Goal: Task Accomplishment & Management: Manage account settings

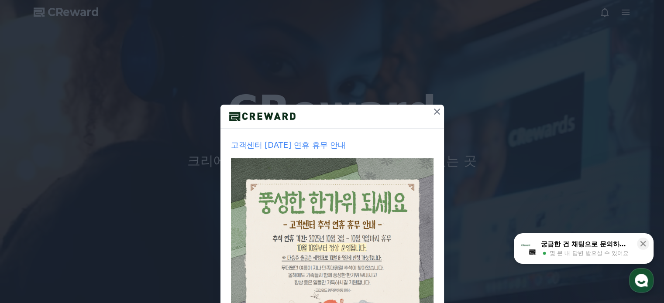
click at [432, 117] on icon at bounding box center [437, 111] width 10 height 10
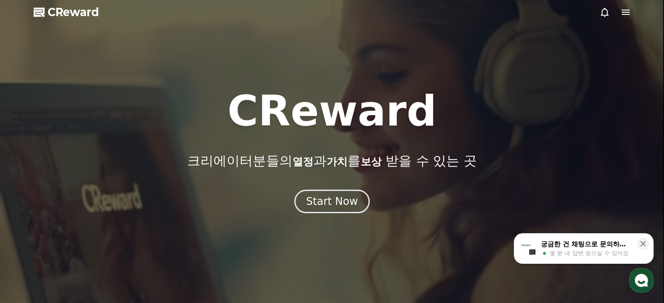
click at [624, 16] on icon at bounding box center [625, 12] width 10 height 10
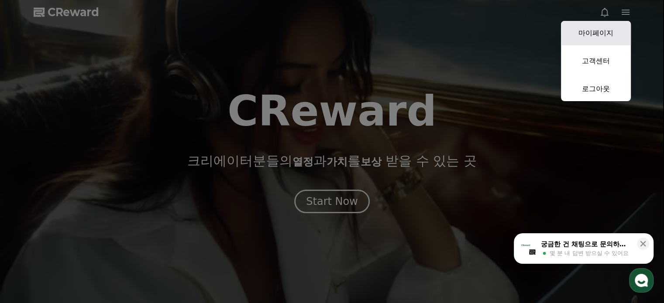
click at [601, 29] on link "마이페이지" at bounding box center [596, 33] width 70 height 24
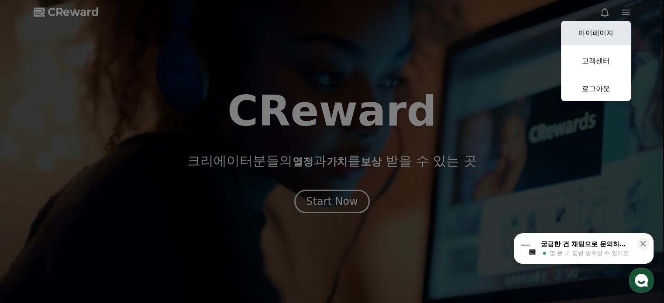
select select "**********"
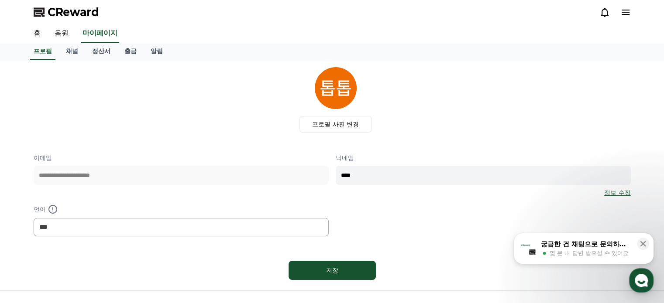
click at [602, 10] on icon at bounding box center [604, 12] width 10 height 10
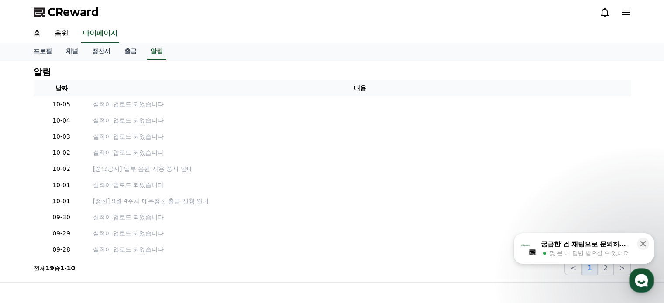
click at [583, 242] on div "궁금한 건 채팅으로 문의하세요" at bounding box center [586, 244] width 91 height 9
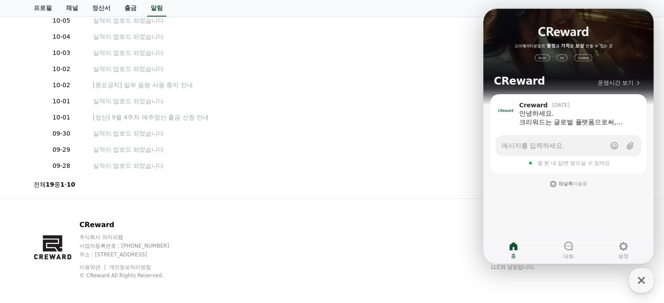
scroll to position [87, 0]
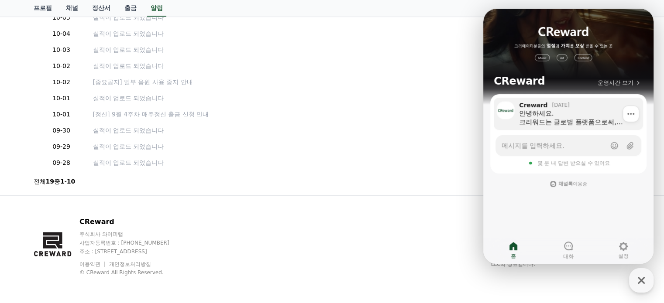
click at [632, 116] on icon at bounding box center [630, 114] width 9 height 9
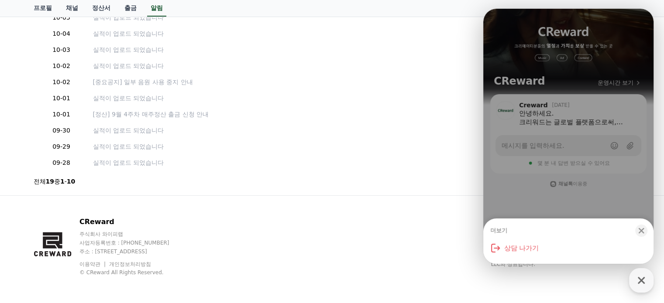
click at [578, 120] on div "더보기 Close bottom sheet modal 상담 나가기" at bounding box center [568, 136] width 170 height 255
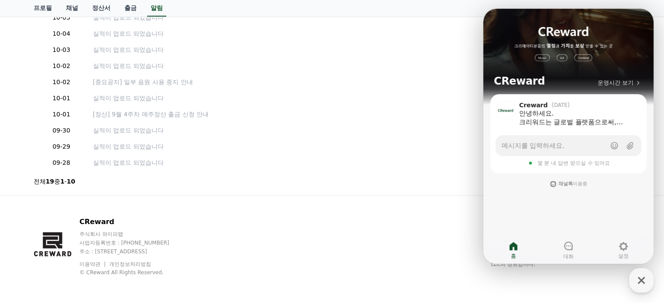
click at [578, 120] on div "안녕하세요. 크리워드는 글로벌 플랫폼으로써, 접속하신 IP에 따라 출금정보를 입력하실 수 있습니다. 한국계좌로 출금을 희망하실 경우, 번거로우…" at bounding box center [578, 117] width 118 height 17
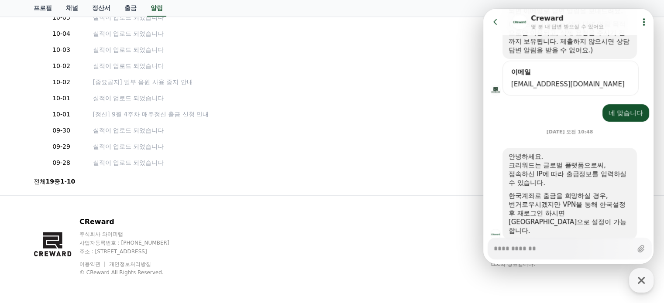
scroll to position [83, 0]
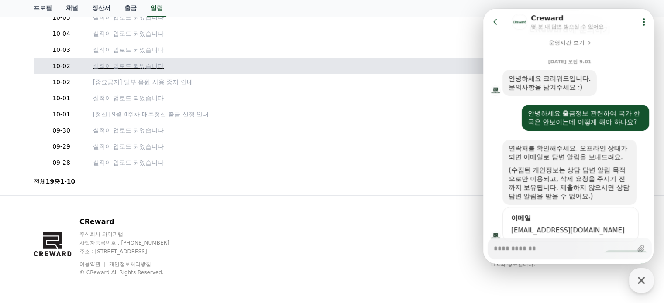
type textarea "*"
click at [426, 66] on p "실적이 업로드 되었습니다" at bounding box center [360, 66] width 534 height 9
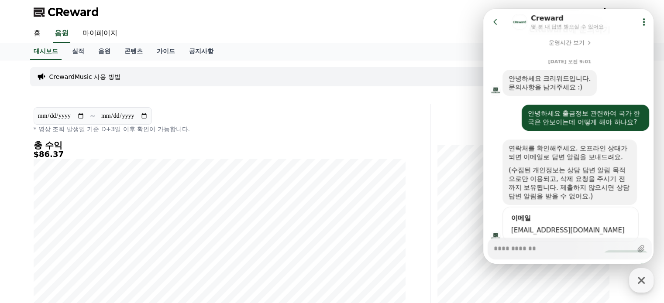
click at [498, 20] on icon at bounding box center [495, 21] width 9 height 9
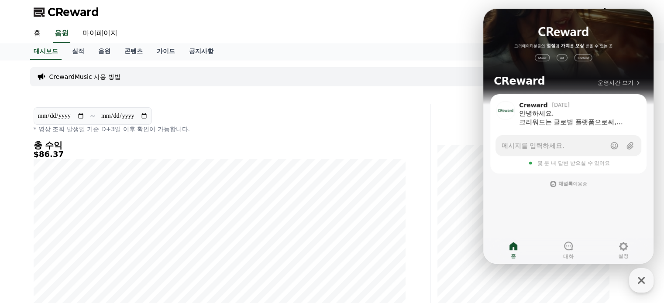
click at [380, 132] on p "* 영상 조회 발생일 기준 D+3일 이후 확인이 가능합니다." at bounding box center [220, 129] width 372 height 9
